Goal: Information Seeking & Learning: Learn about a topic

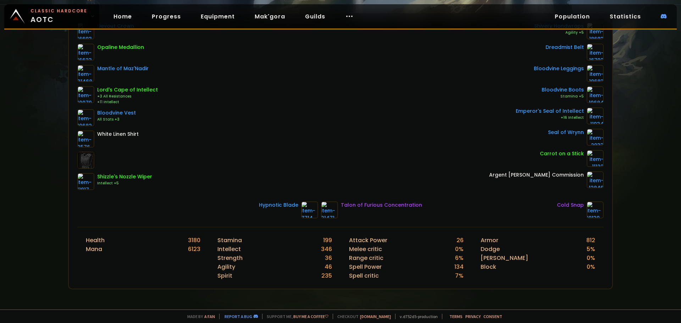
scroll to position [248, 0]
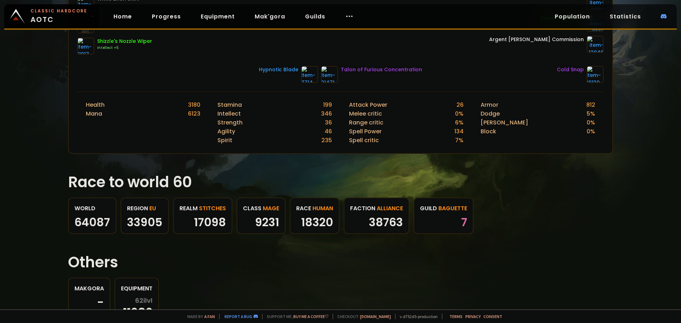
click at [205, 219] on div "17098" at bounding box center [202, 222] width 46 height 11
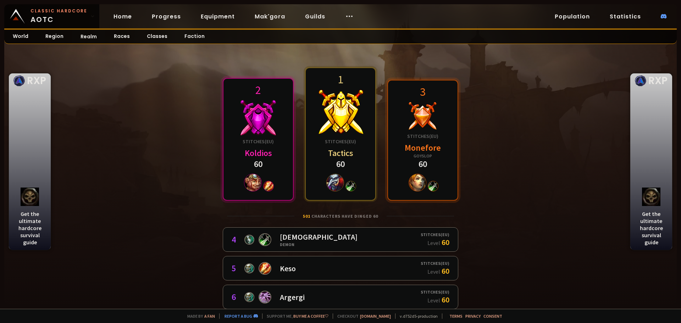
click at [332, 99] on div at bounding box center [340, 112] width 46 height 46
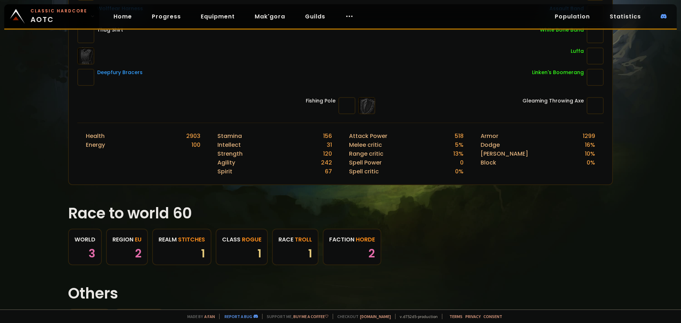
scroll to position [248, 0]
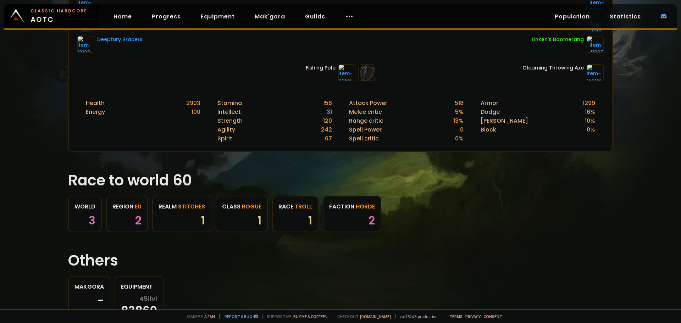
click at [124, 208] on div "region EU" at bounding box center [126, 206] width 29 height 9
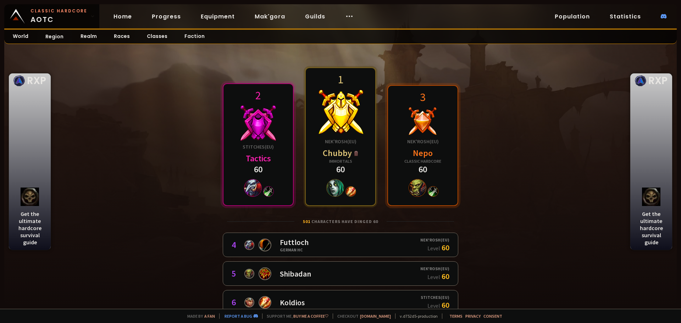
click at [346, 125] on div at bounding box center [340, 112] width 46 height 46
click at [258, 139] on div at bounding box center [257, 122] width 35 height 35
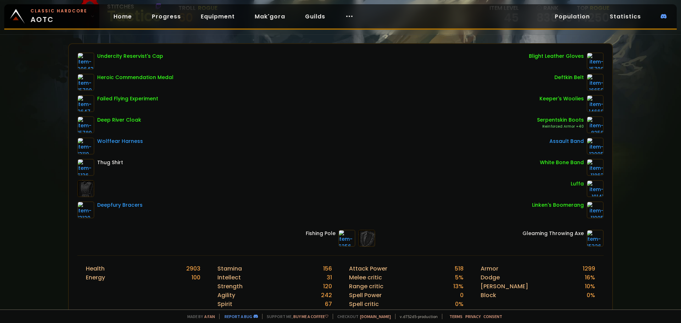
scroll to position [213, 0]
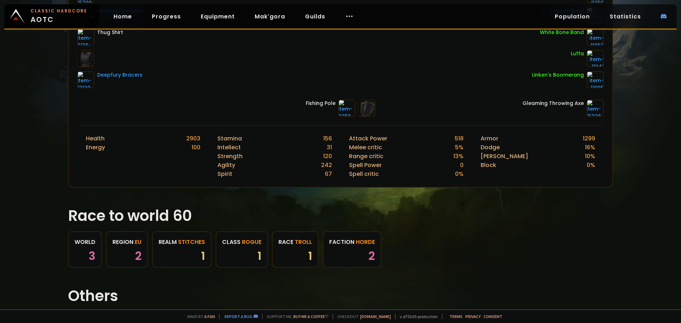
click at [72, 247] on link "World 3" at bounding box center [85, 249] width 34 height 37
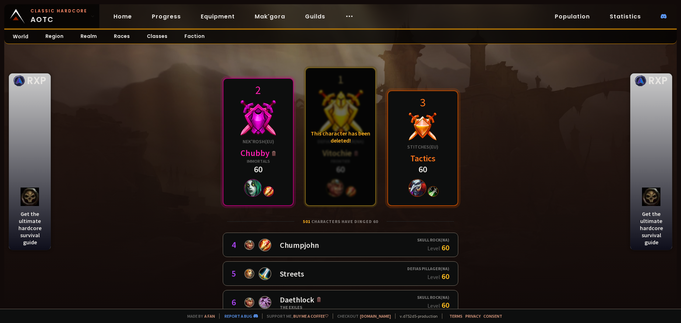
click at [340, 188] on div "This character has been deleted!" at bounding box center [340, 136] width 69 height 137
click at [342, 133] on div "This character has been deleted!" at bounding box center [340, 136] width 69 height 137
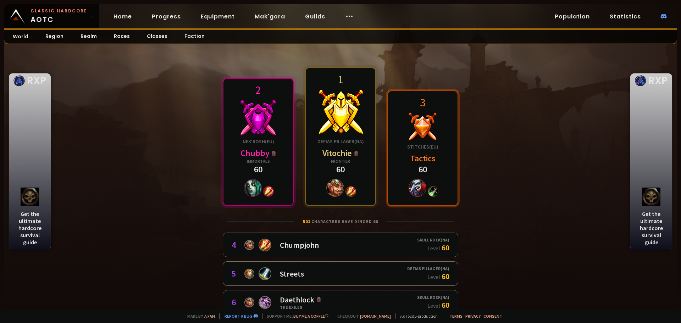
click at [429, 121] on div at bounding box center [422, 126] width 28 height 28
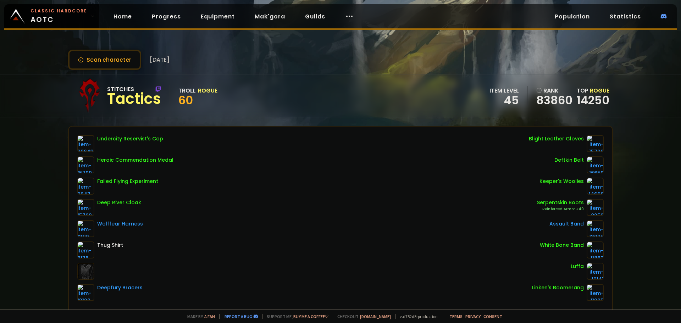
click at [136, 104] on div "Tactics" at bounding box center [134, 99] width 54 height 11
copy div "Tactics"
